Goal: Check status

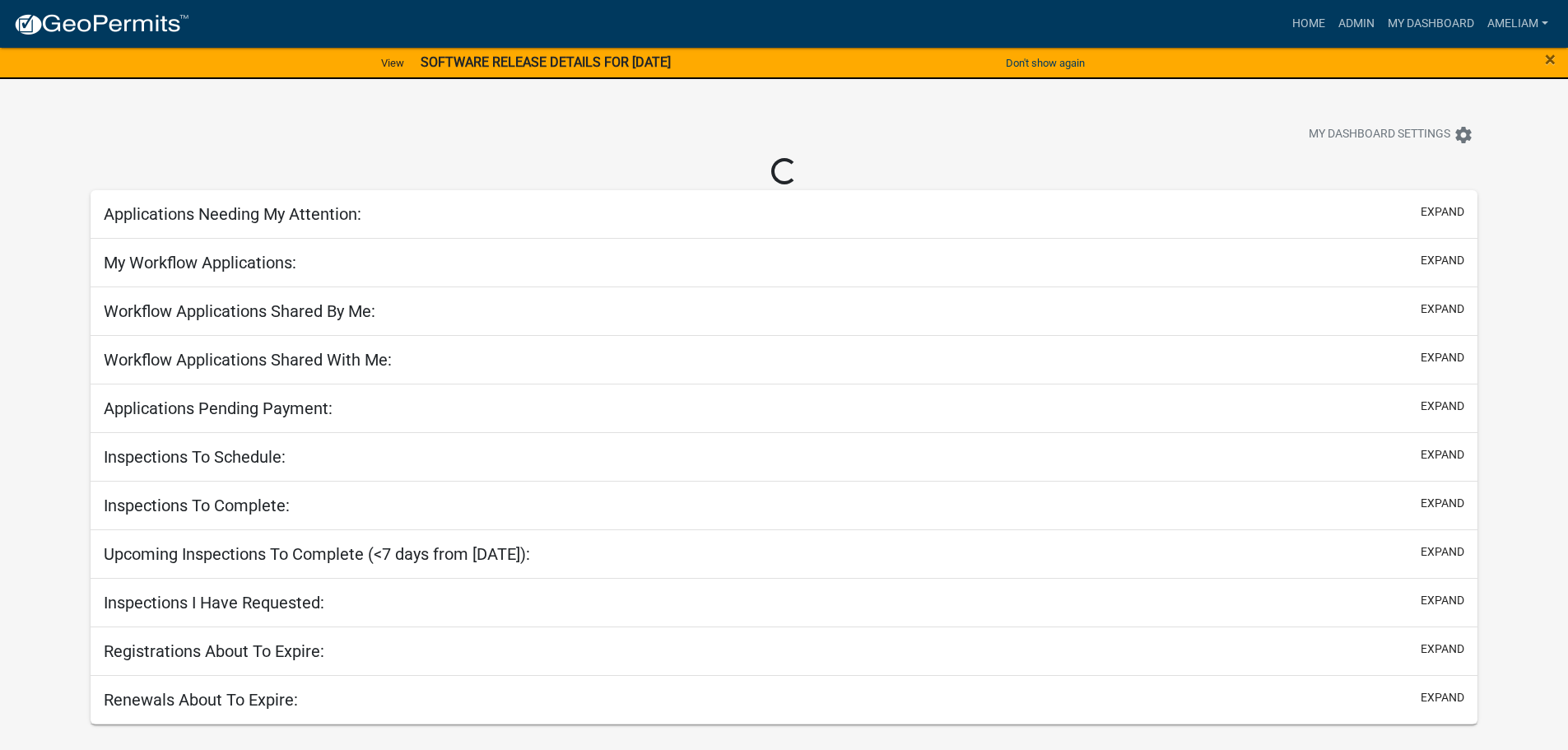
select select "3: 100"
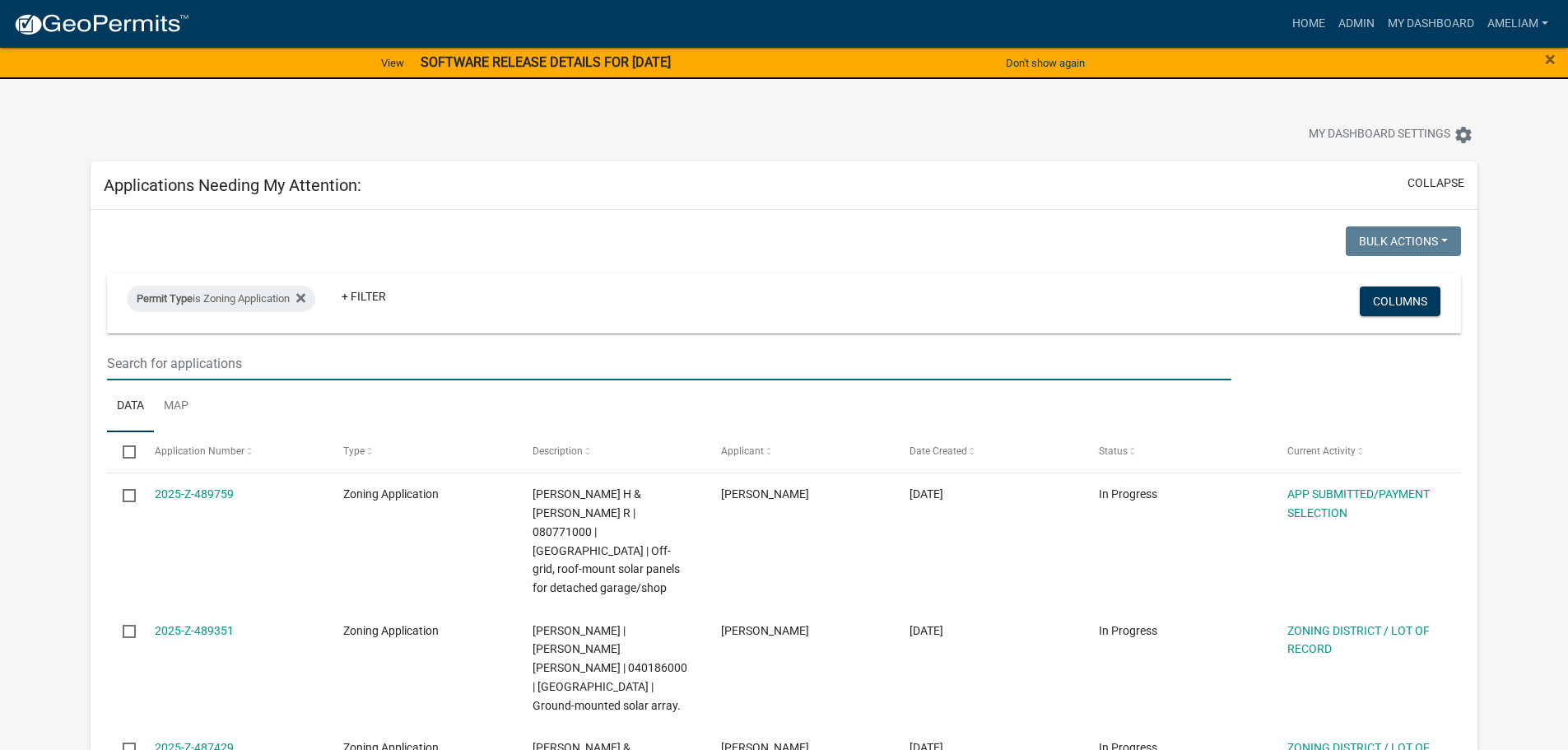
click at [447, 360] on input "text" at bounding box center [669, 363] width 1124 height 34
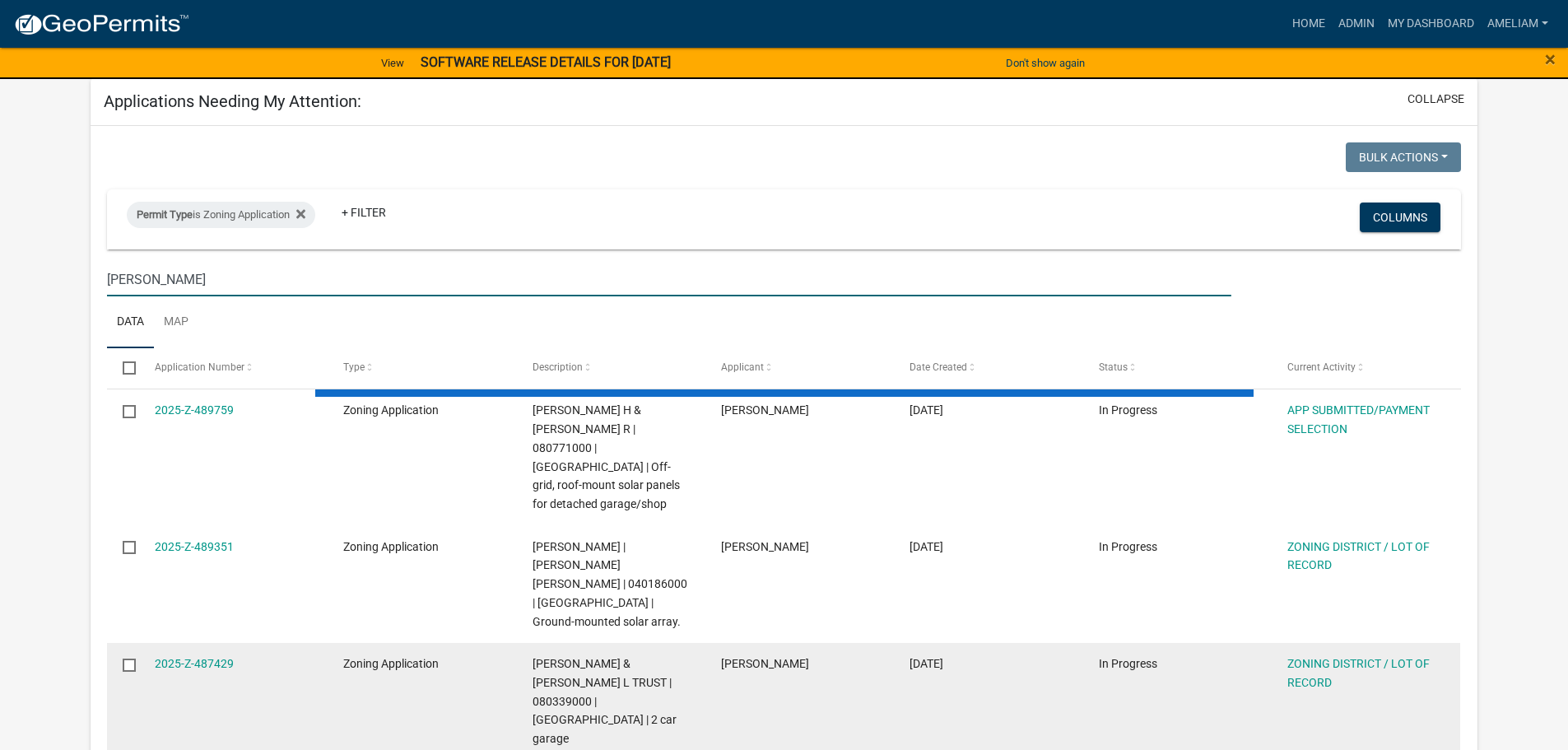
scroll to position [164, 0]
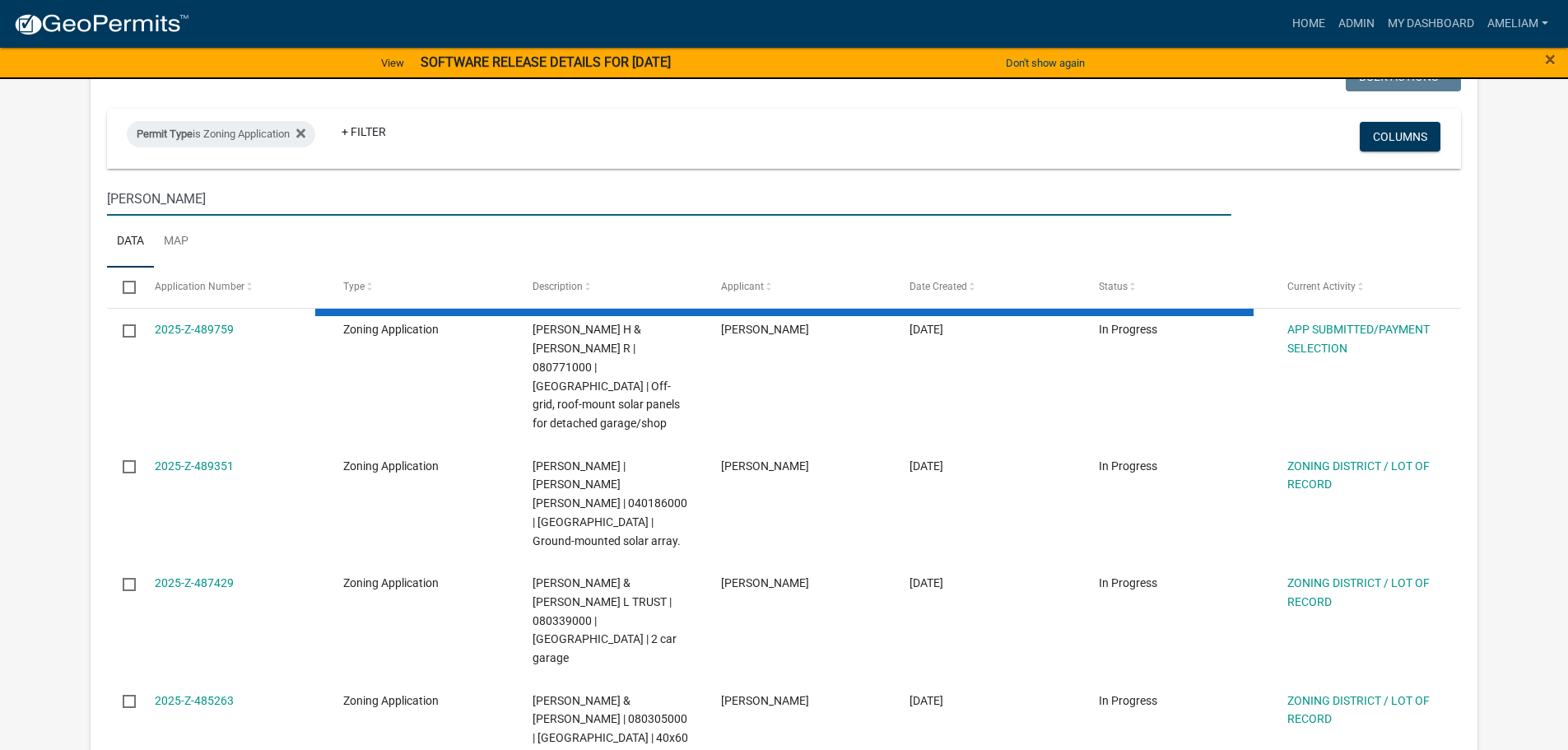
click at [180, 199] on input "[PERSON_NAME]" at bounding box center [669, 199] width 1124 height 34
drag, startPoint x: 185, startPoint y: 199, endPoint x: 50, endPoint y: 188, distance: 135.4
type input "[PERSON_NAME]"
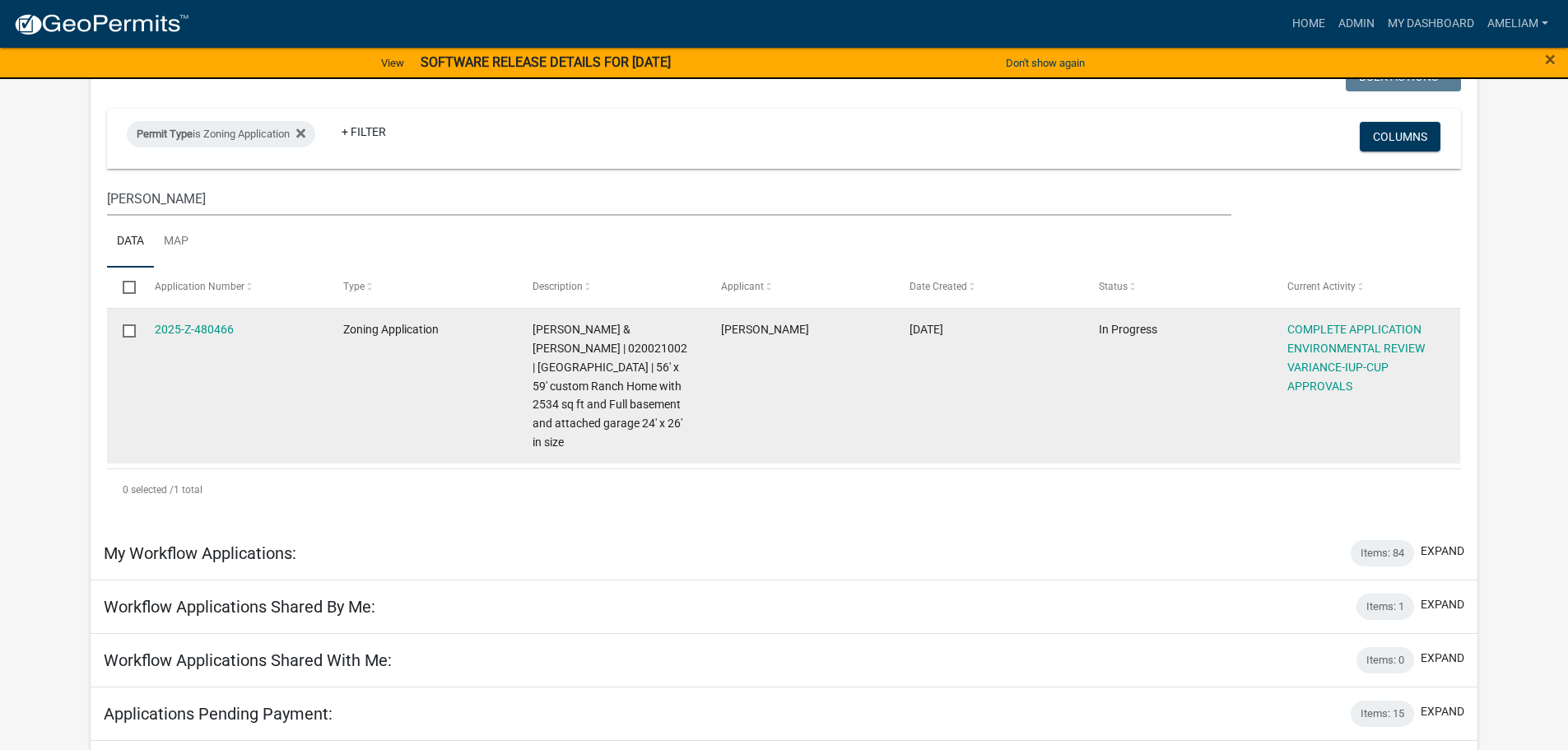
drag, startPoint x: 635, startPoint y: 526, endPoint x: 220, endPoint y: 396, distance: 434.9
click at [625, 526] on div "My Workflow Applications: Items: 84 expand" at bounding box center [784, 552] width 1387 height 53
click at [193, 331] on link "2025-Z-480466" at bounding box center [194, 329] width 79 height 13
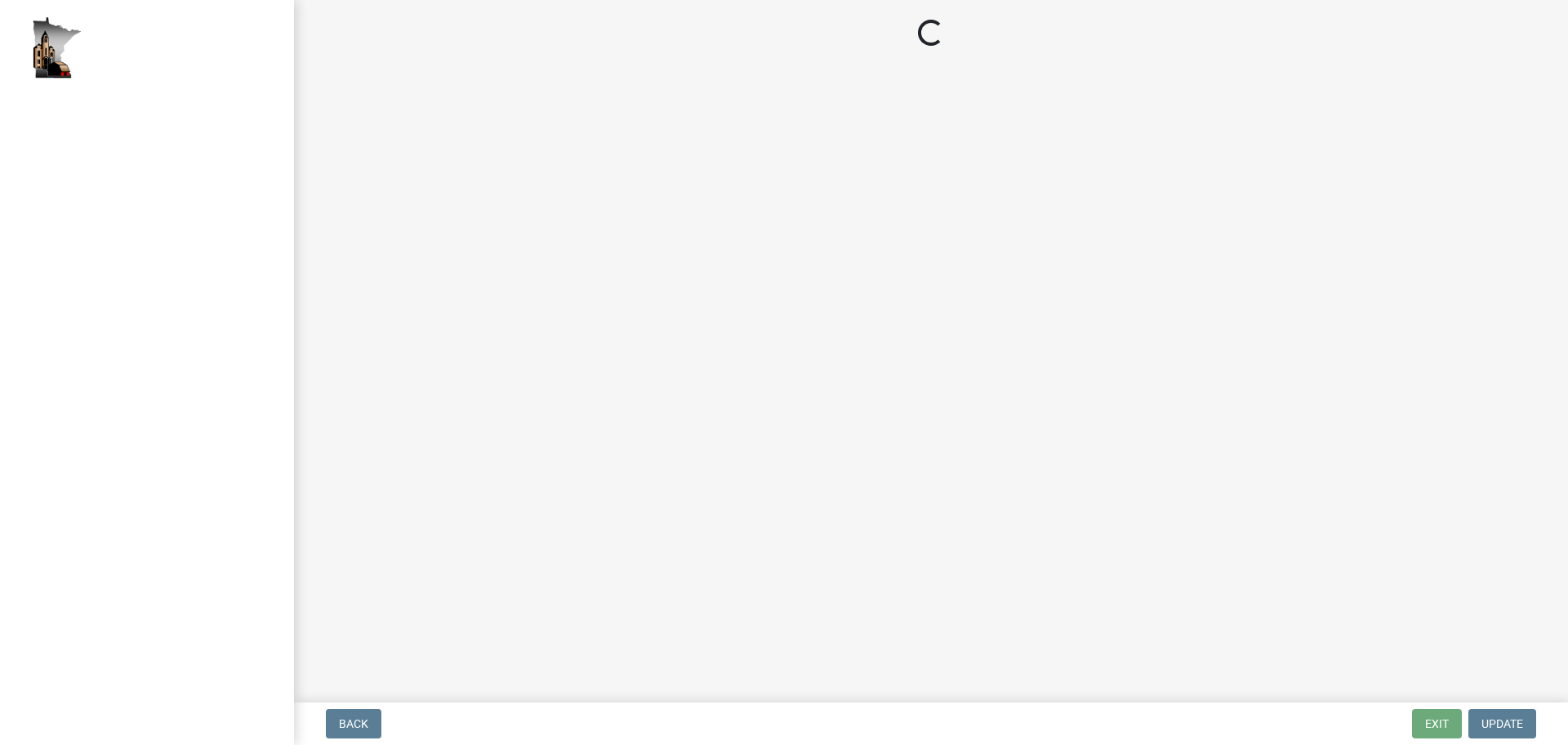
select select "c14f3f92-6027-430f-9764-3519d5e348ac"
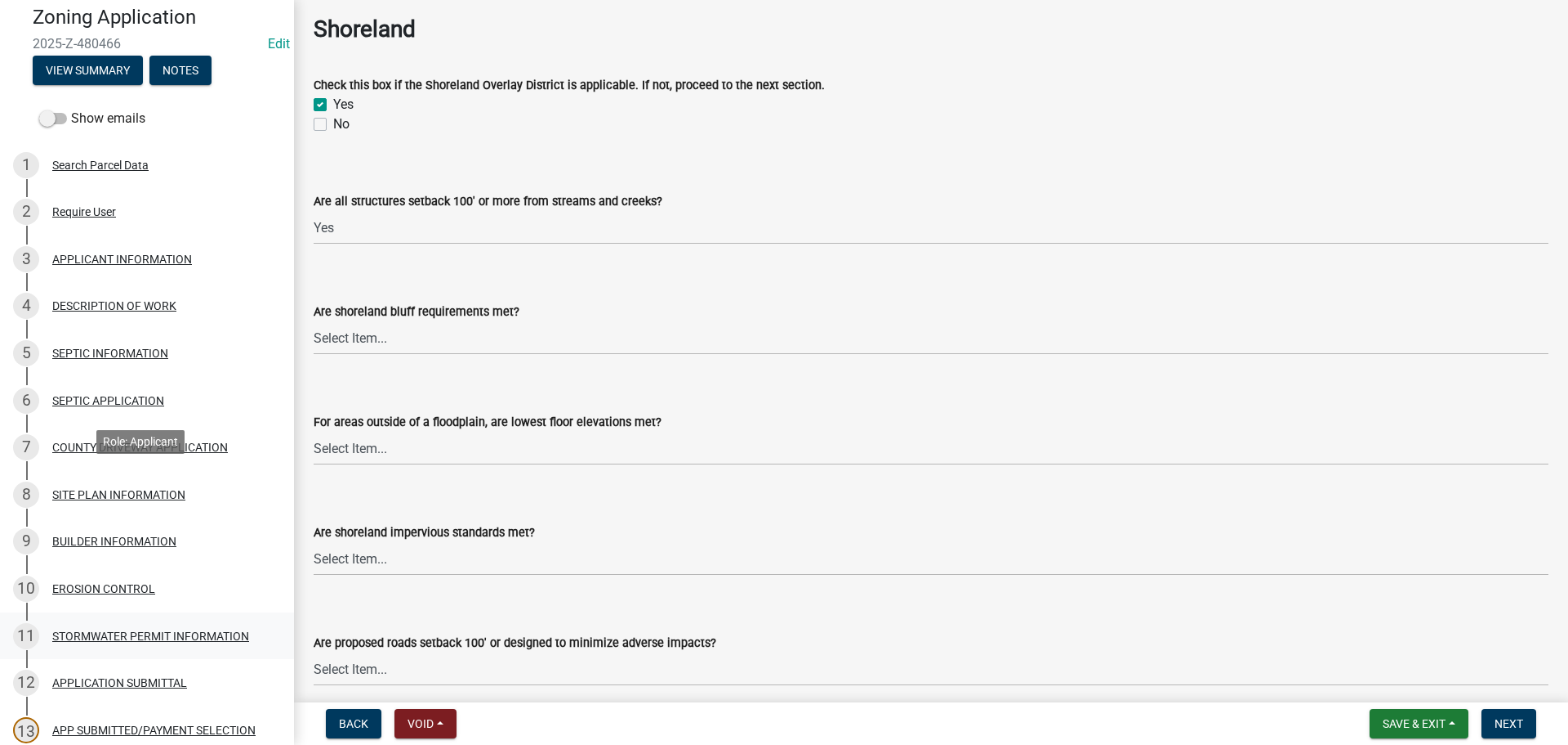
scroll to position [246, 0]
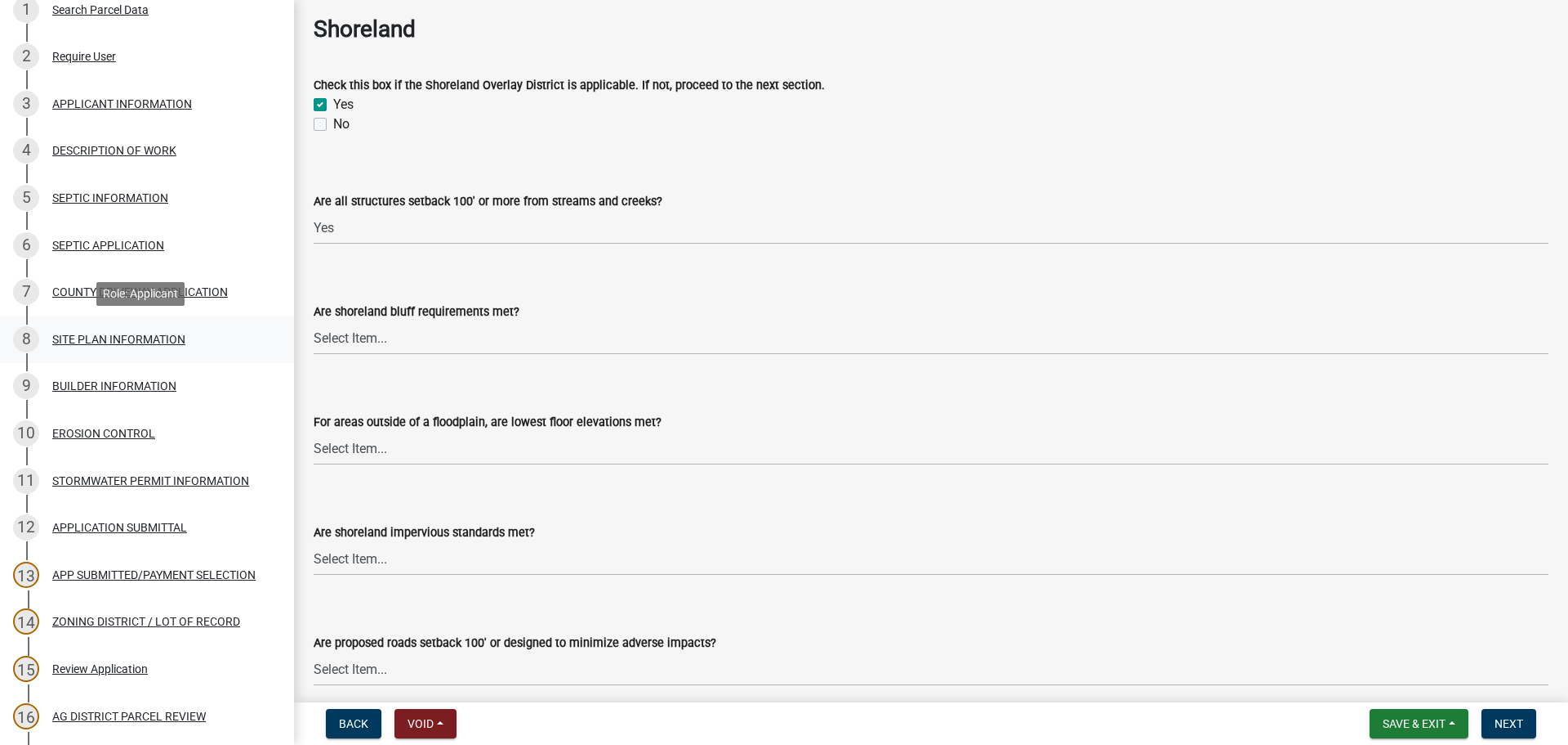
click at [67, 335] on div "SITE PLAN INFORMATION" at bounding box center [119, 339] width 133 height 11
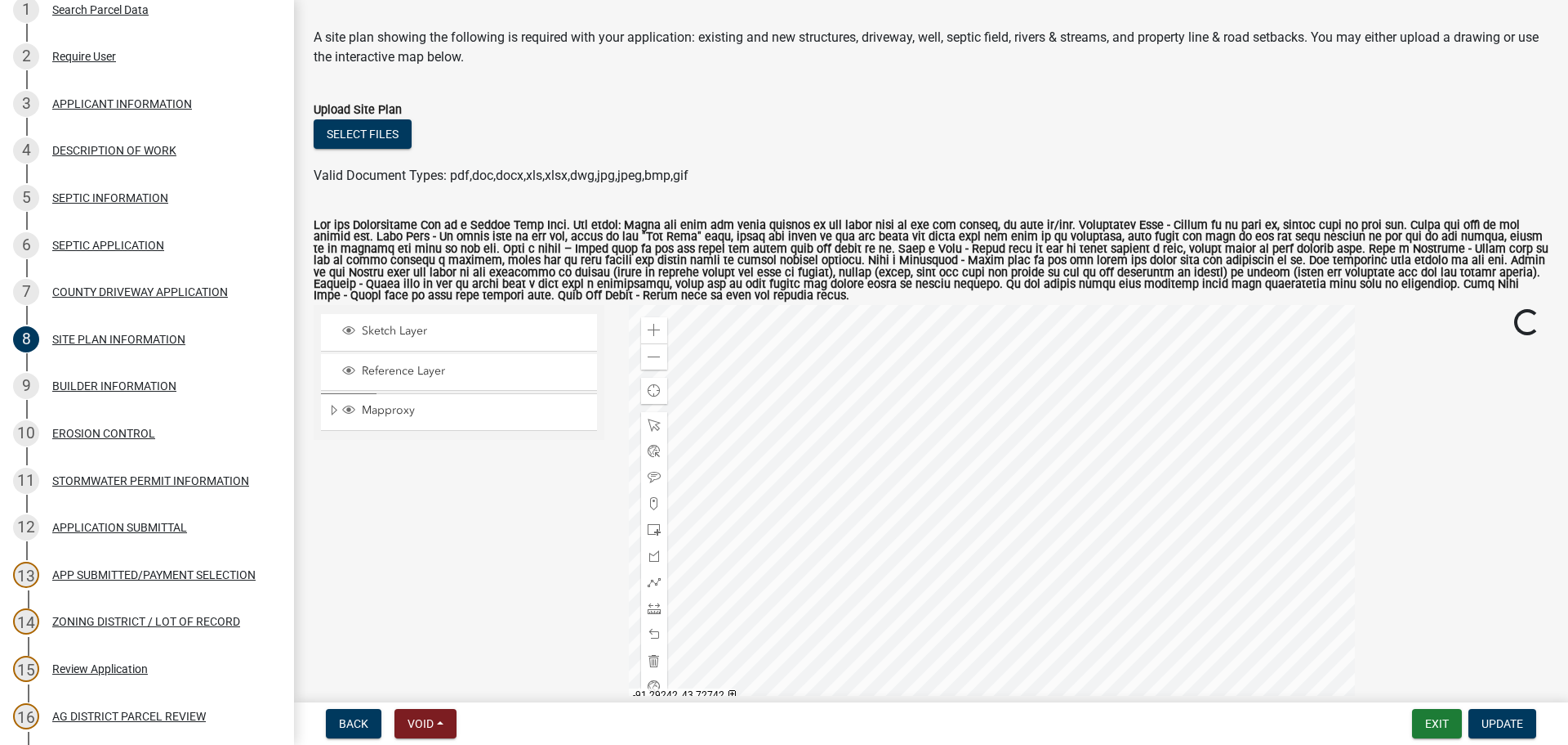
scroll to position [163, 0]
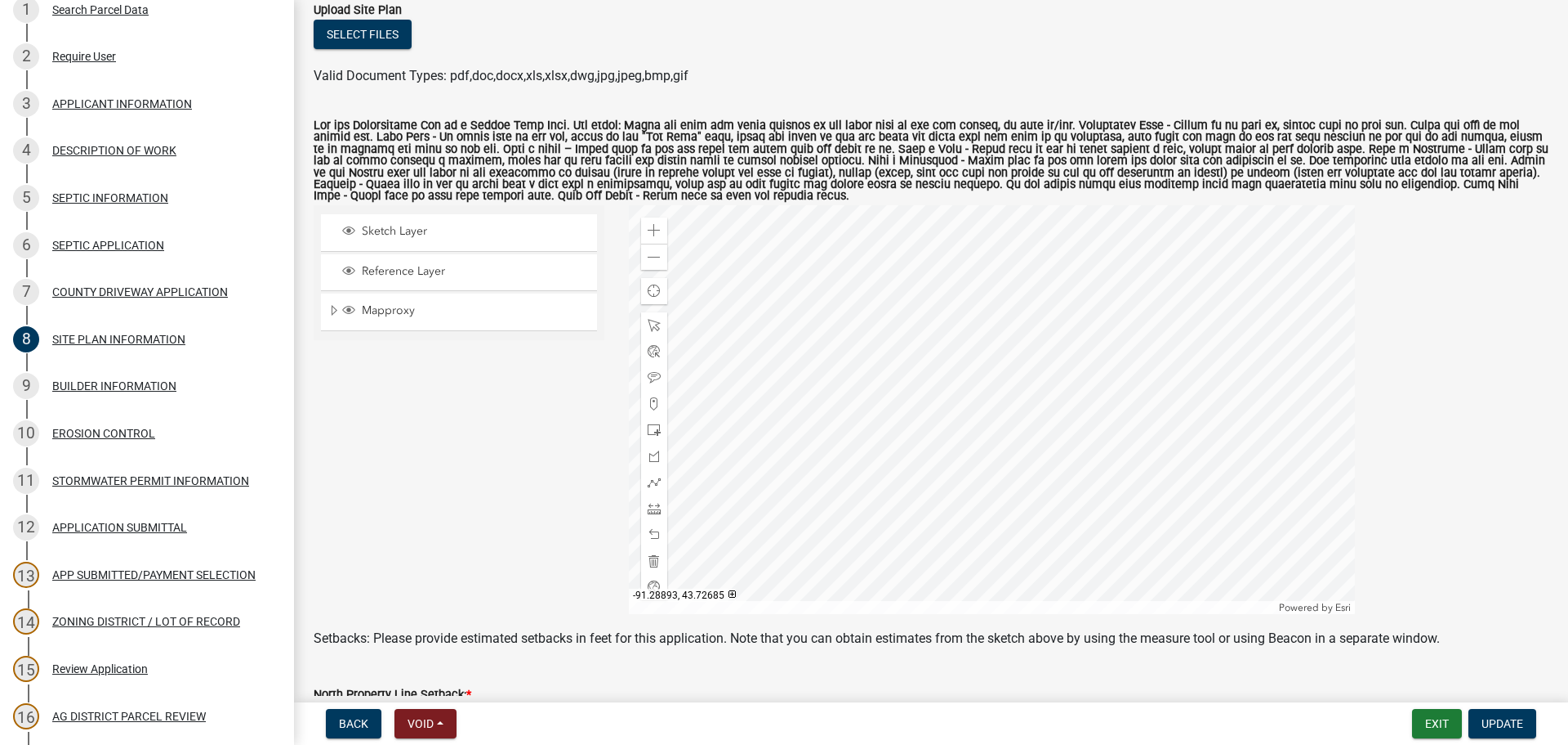
click at [1047, 357] on div at bounding box center [992, 409] width 726 height 409
